Goal: Information Seeking & Learning: Learn about a topic

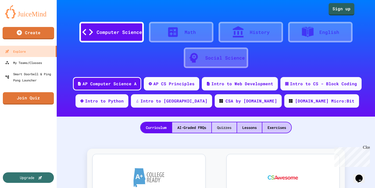
click at [230, 129] on div "Quizzes" at bounding box center [224, 128] width 25 height 11
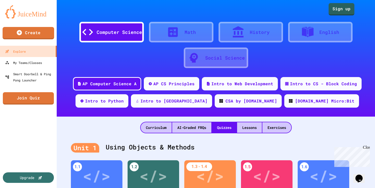
click at [94, 123] on div "Curriculum AI-Graded FRQs Quizzes Lessons Exercises" at bounding box center [216, 125] width 318 height 17
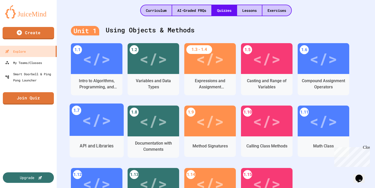
scroll to position [124, 0]
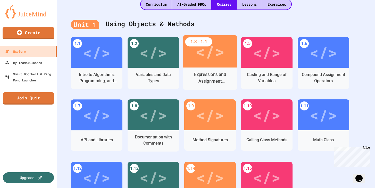
click at [211, 65] on div "</>" at bounding box center [210, 51] width 54 height 32
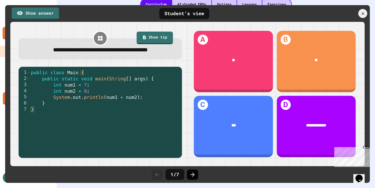
click at [192, 176] on icon at bounding box center [192, 175] width 4 height 4
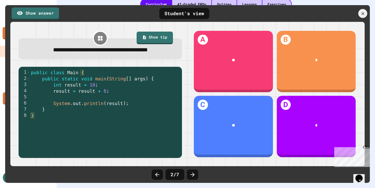
click at [192, 176] on icon at bounding box center [192, 175] width 4 height 4
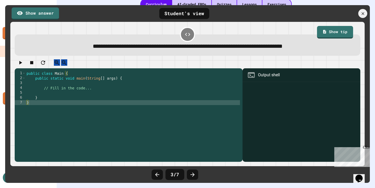
click at [192, 176] on icon at bounding box center [192, 175] width 4 height 4
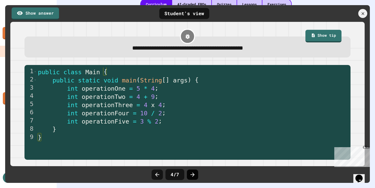
click at [193, 176] on icon at bounding box center [192, 175] width 4 height 4
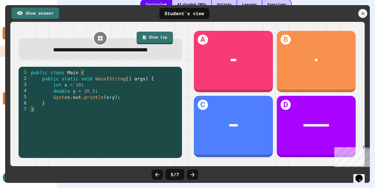
click at [193, 176] on icon at bounding box center [192, 175] width 4 height 4
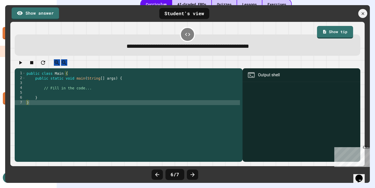
click at [193, 176] on icon at bounding box center [192, 175] width 4 height 4
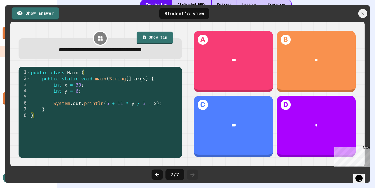
click at [193, 176] on icon at bounding box center [192, 175] width 4 height 4
click at [361, 12] on icon at bounding box center [362, 13] width 3 height 3
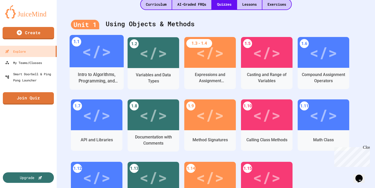
click at [100, 68] on div "Intro to Algorithms, Programming, and Compilers" at bounding box center [96, 78] width 54 height 22
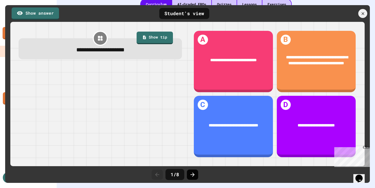
click at [191, 176] on icon at bounding box center [192, 175] width 6 height 6
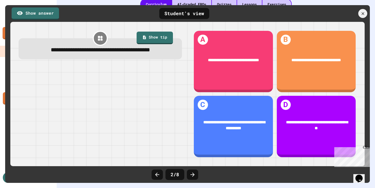
click at [191, 176] on icon at bounding box center [192, 175] width 6 height 6
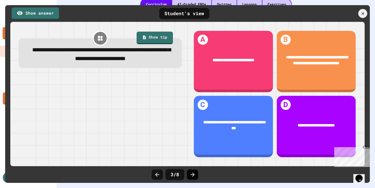
click at [191, 176] on icon at bounding box center [192, 175] width 6 height 6
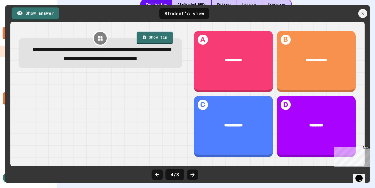
click at [191, 176] on icon at bounding box center [192, 175] width 6 height 6
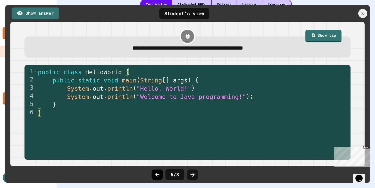
click at [158, 174] on icon at bounding box center [157, 175] width 6 height 6
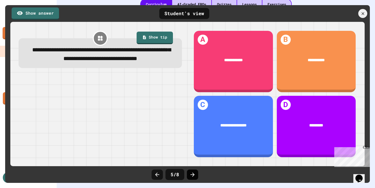
click at [189, 176] on icon at bounding box center [192, 175] width 6 height 6
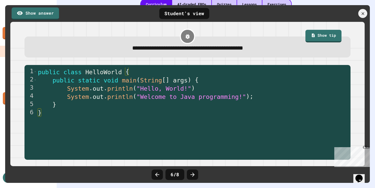
click at [189, 176] on icon at bounding box center [192, 175] width 6 height 6
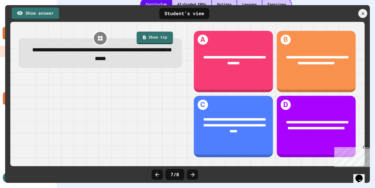
click at [189, 176] on icon at bounding box center [192, 175] width 6 height 6
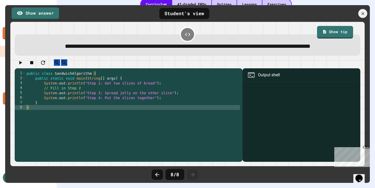
click at [189, 175] on icon at bounding box center [192, 175] width 6 height 6
click at [341, 32] on link "Show tip" at bounding box center [335, 31] width 36 height 13
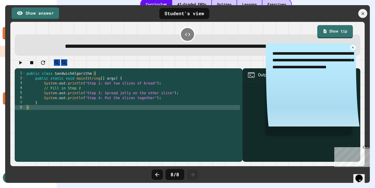
click at [341, 32] on link "Show tip" at bounding box center [335, 31] width 36 height 13
click at [184, 68] on div at bounding box center [187, 63] width 345 height 9
click at [37, 11] on link "Show answer" at bounding box center [35, 12] width 47 height 13
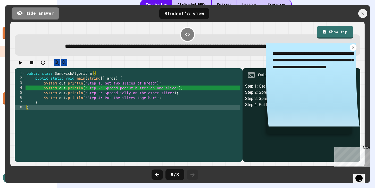
click at [354, 50] on icon at bounding box center [352, 47] width 4 height 4
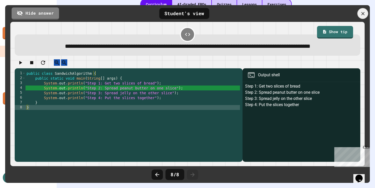
click at [363, 13] on icon at bounding box center [362, 13] width 3 height 3
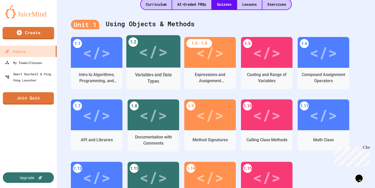
click at [140, 66] on div "</>" at bounding box center [153, 51] width 54 height 32
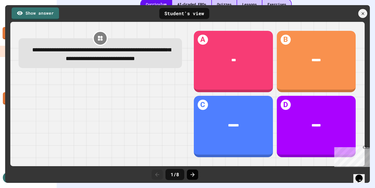
click at [190, 174] on icon at bounding box center [192, 175] width 6 height 6
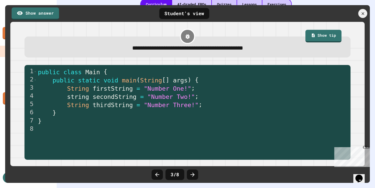
click at [190, 174] on icon at bounding box center [192, 175] width 6 height 6
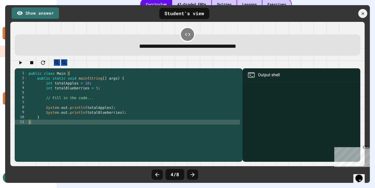
click at [190, 174] on icon at bounding box center [192, 175] width 6 height 6
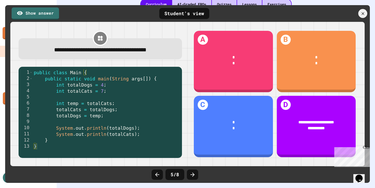
click at [190, 174] on icon at bounding box center [192, 175] width 6 height 6
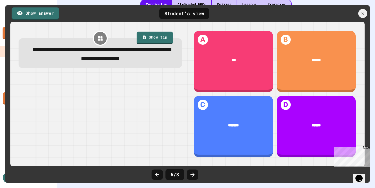
click at [190, 174] on icon at bounding box center [192, 175] width 6 height 6
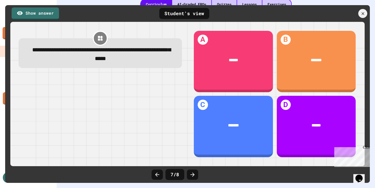
click at [190, 174] on icon at bounding box center [192, 175] width 6 height 6
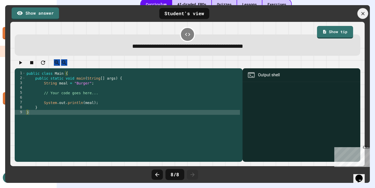
click at [364, 13] on icon at bounding box center [363, 14] width 6 height 6
